Goal: Answer question/provide support: Share knowledge or assist other users

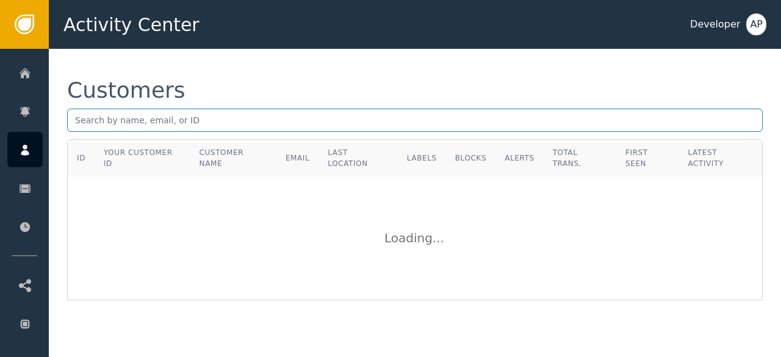
drag, startPoint x: 240, startPoint y: 107, endPoint x: 233, endPoint y: 115, distance: 10.8
click at [233, 115] on div "Customers" at bounding box center [415, 109] width 696 height 60
click at [233, 115] on input "text" at bounding box center [415, 120] width 696 height 23
paste input "[EMAIL_ADDRESS][DOMAIN_NAME]"
type input "[EMAIL_ADDRESS][DOMAIN_NAME]"
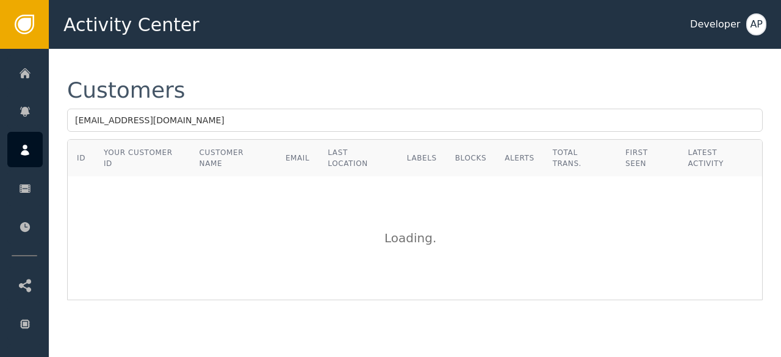
click at [255, 79] on div "Customers [EMAIL_ADDRESS][DOMAIN_NAME] ID Your Customer ID Customer Name Email …" at bounding box center [415, 190] width 732 height 282
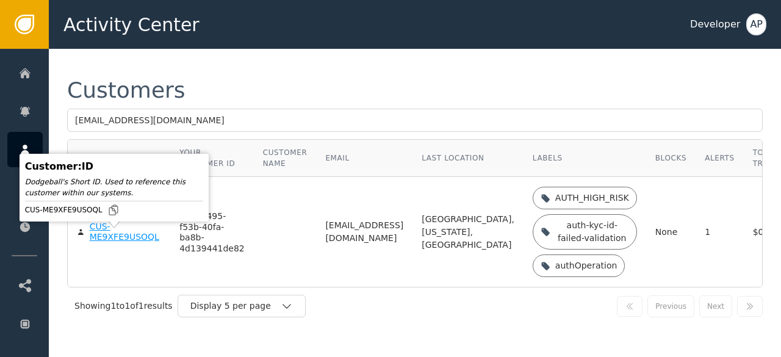
click at [97, 243] on div "CUS-ME9XFE9USOQL" at bounding box center [126, 232] width 72 height 21
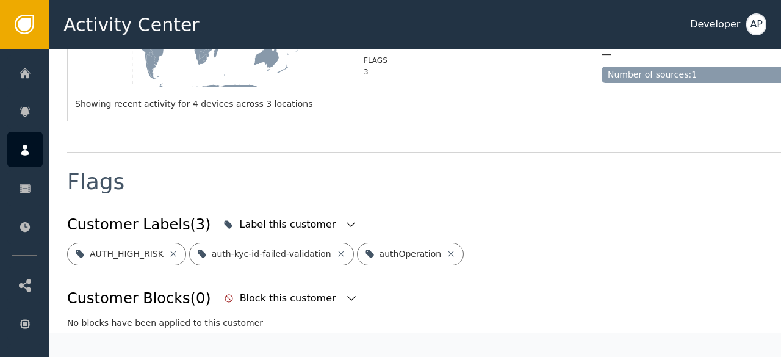
scroll to position [366, 0]
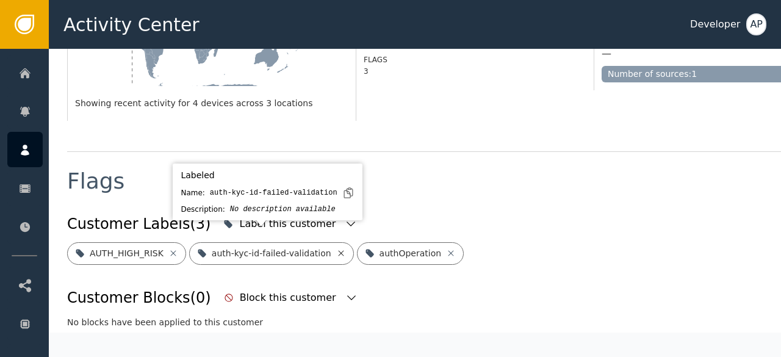
click at [336, 248] on icon at bounding box center [341, 253] width 10 height 10
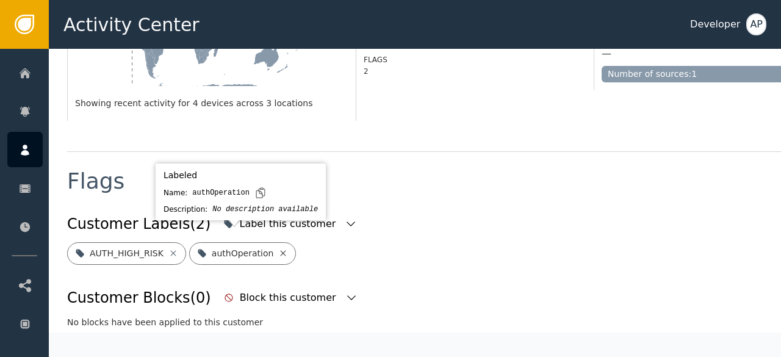
click at [281, 250] on icon at bounding box center [283, 252] width 5 height 5
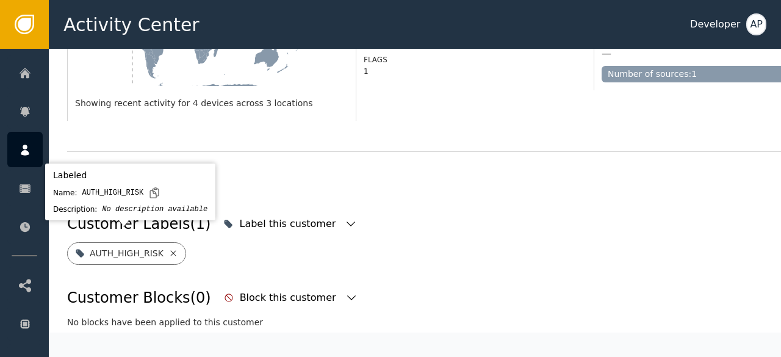
click at [170, 248] on icon at bounding box center [173, 253] width 10 height 10
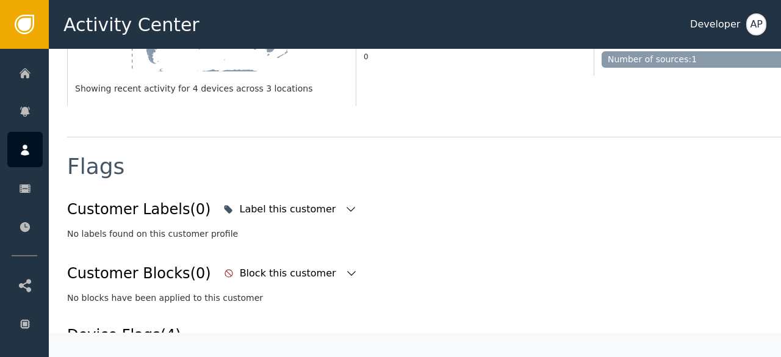
scroll to position [383, 0]
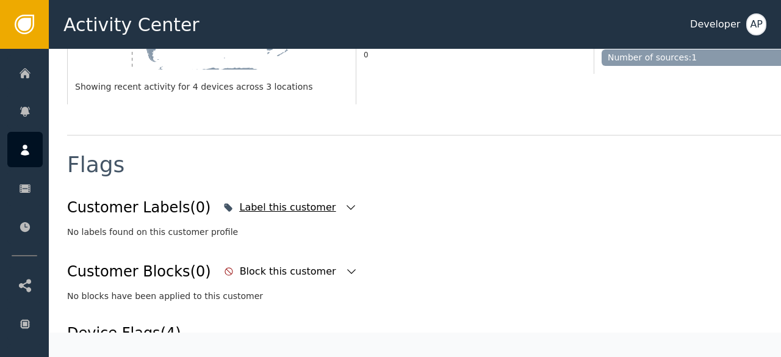
click at [303, 195] on div "Label this customer" at bounding box center [290, 207] width 140 height 27
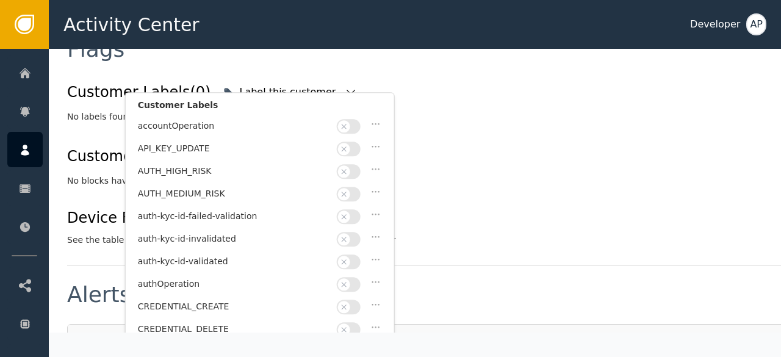
scroll to position [534, 0]
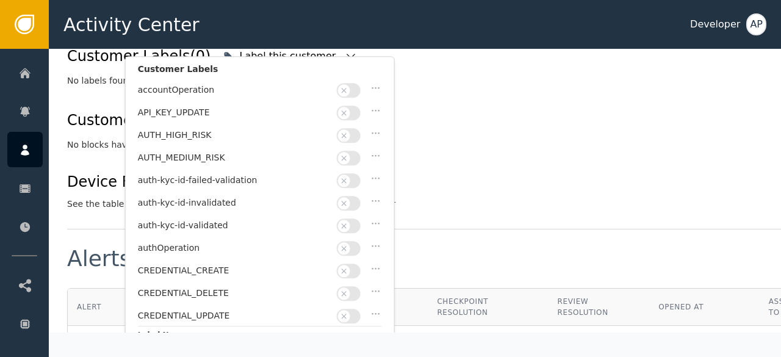
click at [350, 219] on button "button" at bounding box center [349, 226] width 24 height 15
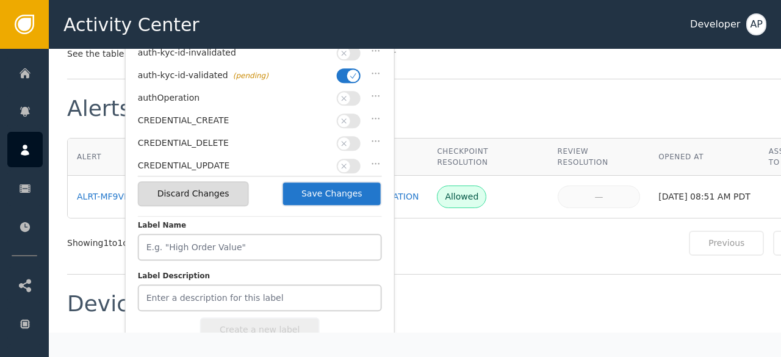
scroll to position [685, 0]
click at [350, 193] on button "Save Changes" at bounding box center [332, 193] width 100 height 25
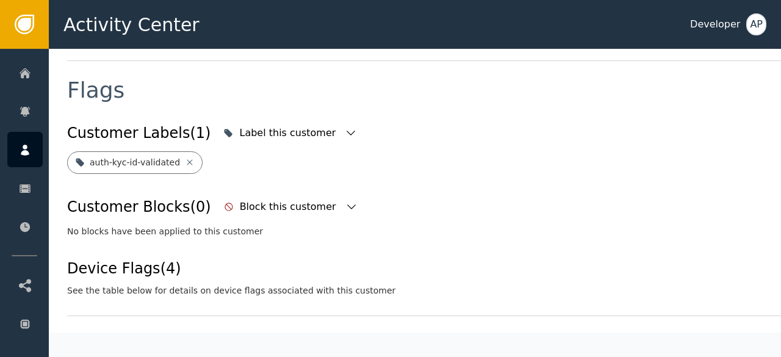
scroll to position [458, 0]
